Goal: Find contact information

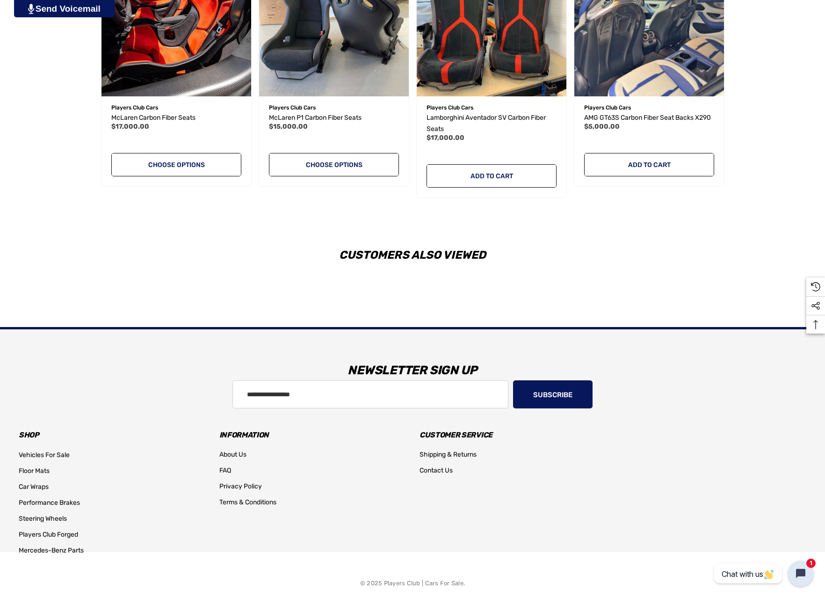
scroll to position [1632, 0]
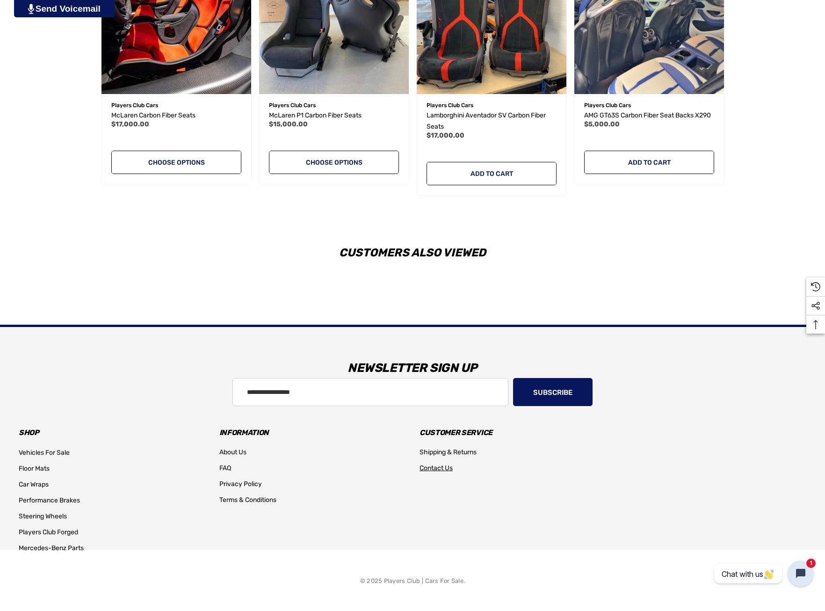
click at [426, 470] on span "Contact Us" at bounding box center [436, 468] width 33 height 8
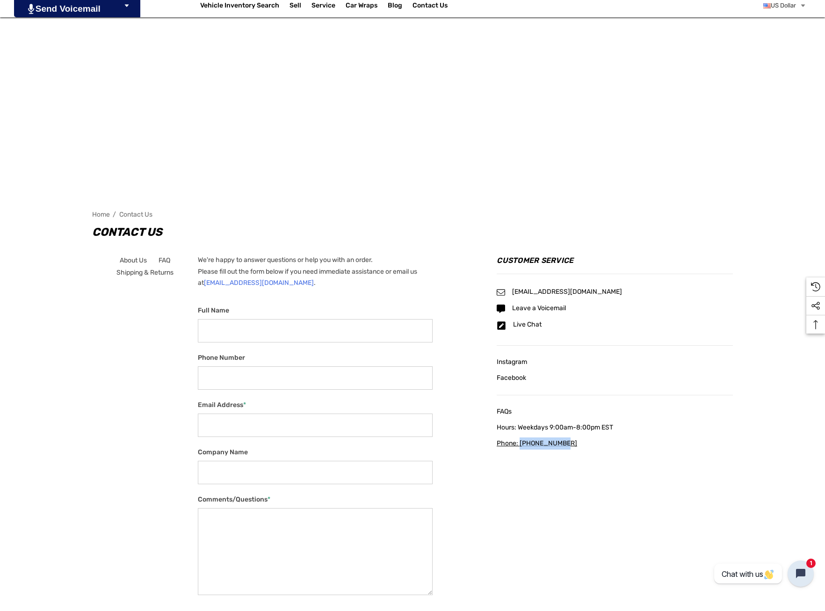
drag, startPoint x: 577, startPoint y: 449, endPoint x: 521, endPoint y: 443, distance: 55.9
click at [521, 443] on main "About Us FAQ Shipping & Returns We're happy to answer questions or help you wit…" at bounding box center [412, 458] width 641 height 435
copy span "404.602.9593"
